Goal: Information Seeking & Learning: Learn about a topic

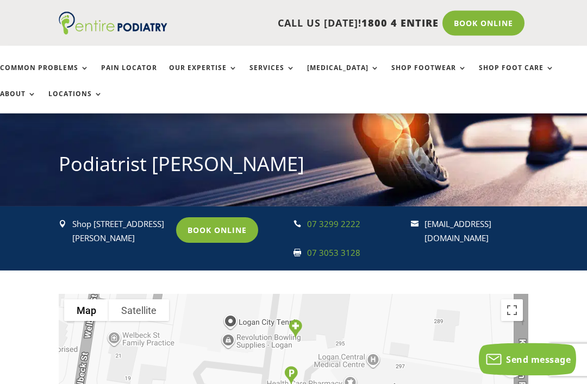
scroll to position [96, 0]
click at [80, 64] on link "Common Problems" at bounding box center [44, 75] width 89 height 23
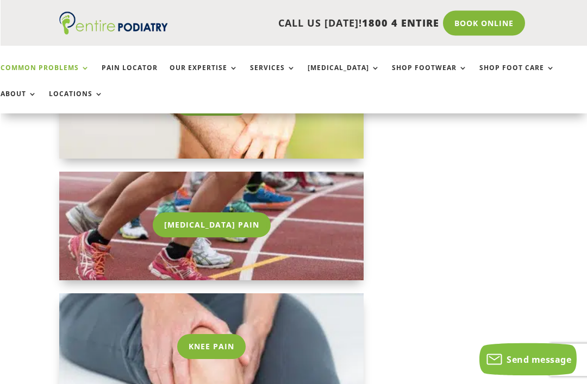
scroll to position [1015, 0]
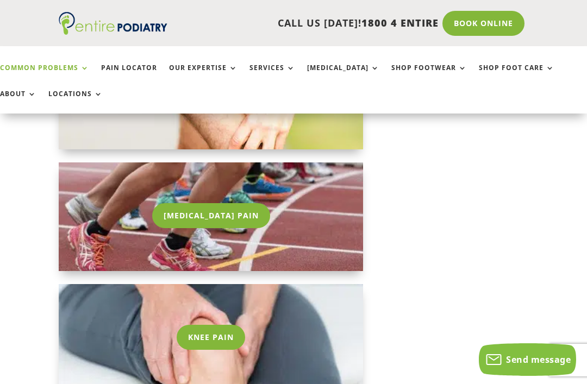
click at [222, 215] on link "[MEDICAL_DATA] Pain" at bounding box center [211, 215] width 118 height 25
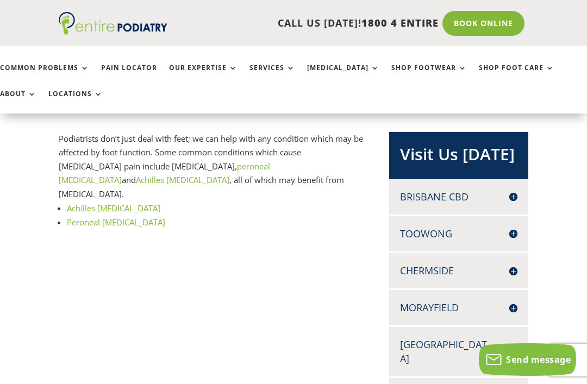
scroll to position [193, 0]
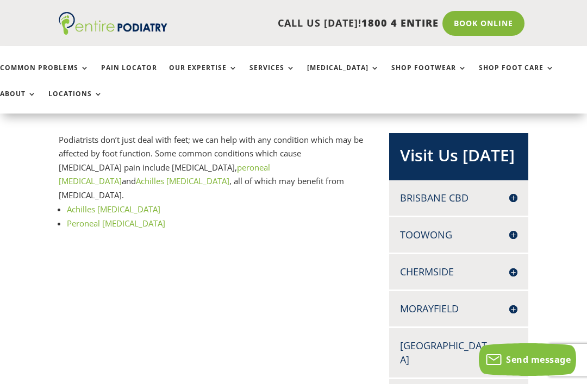
click at [131, 218] on link "Peroneal [MEDICAL_DATA]" at bounding box center [116, 223] width 98 height 11
